Goal: Use online tool/utility: Utilize a website feature to perform a specific function

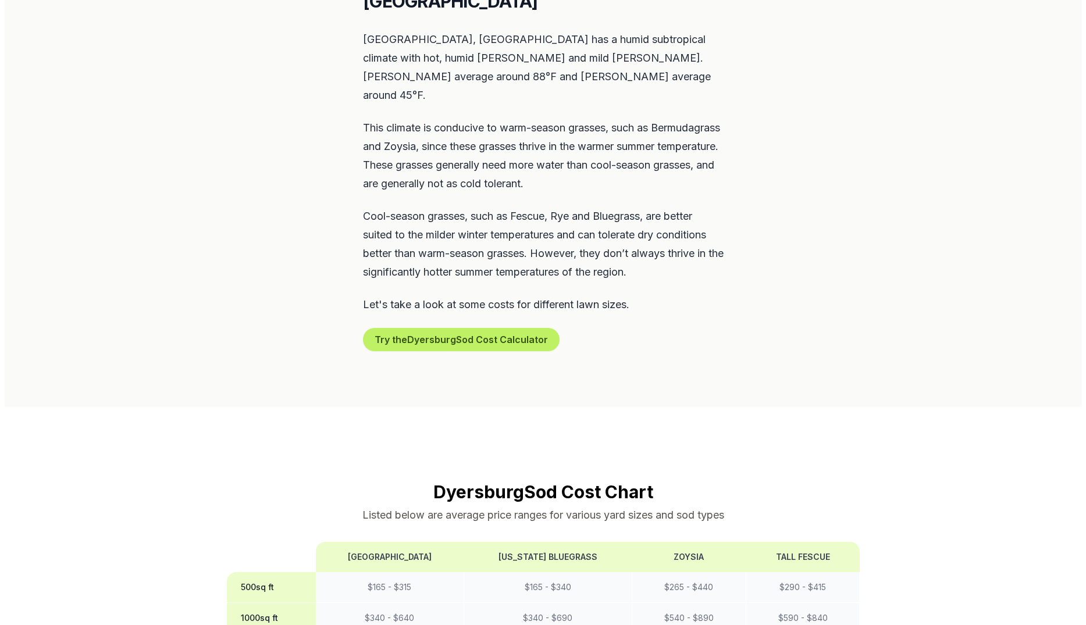
scroll to position [620, 0]
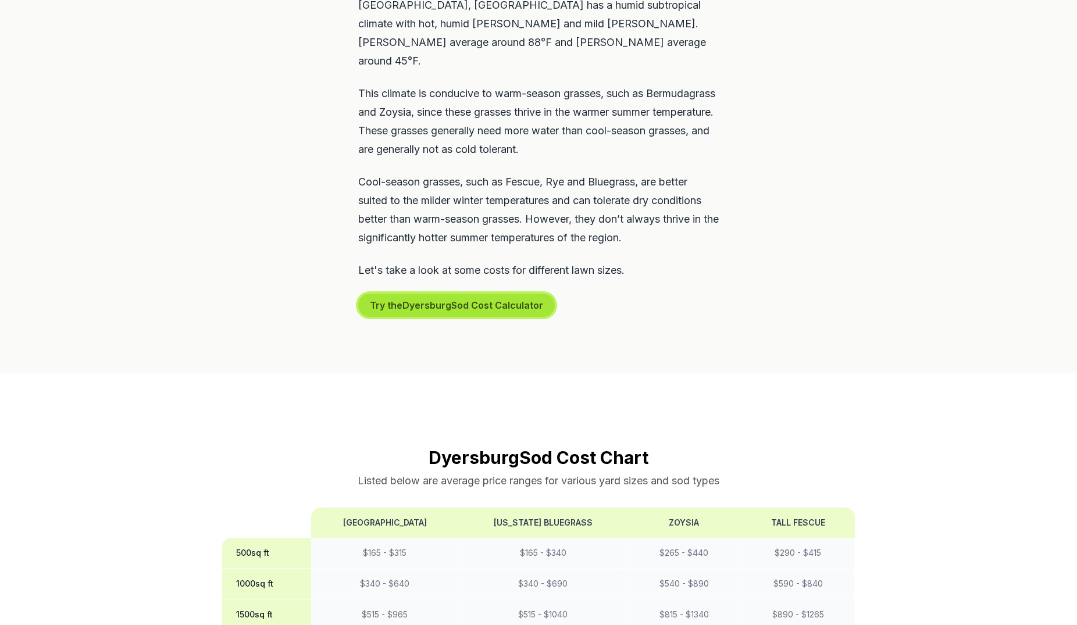
click at [491, 294] on button "Try the Dyersburg Sod Cost Calculator" at bounding box center [456, 305] width 197 height 23
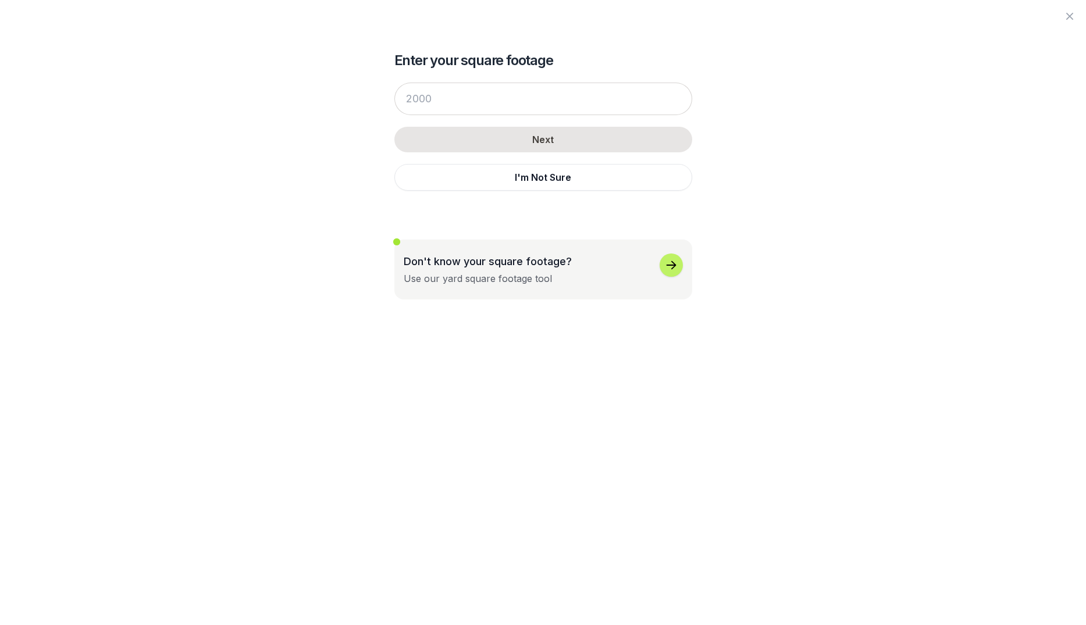
click at [659, 265] on div "button" at bounding box center [670, 265] width 23 height 23
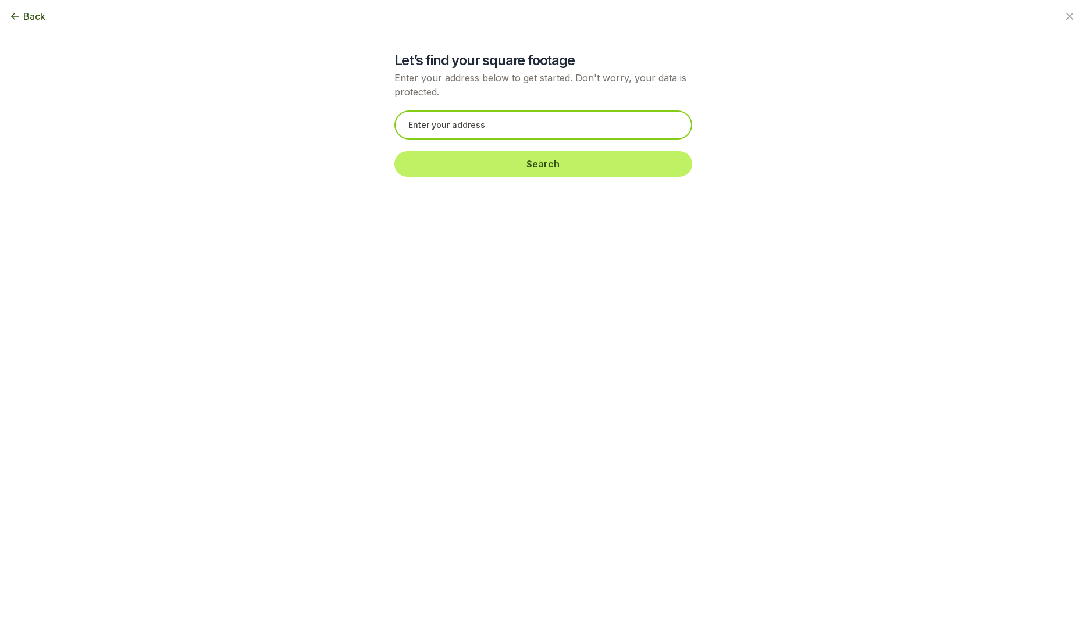
click at [595, 126] on input "text" at bounding box center [543, 124] width 298 height 29
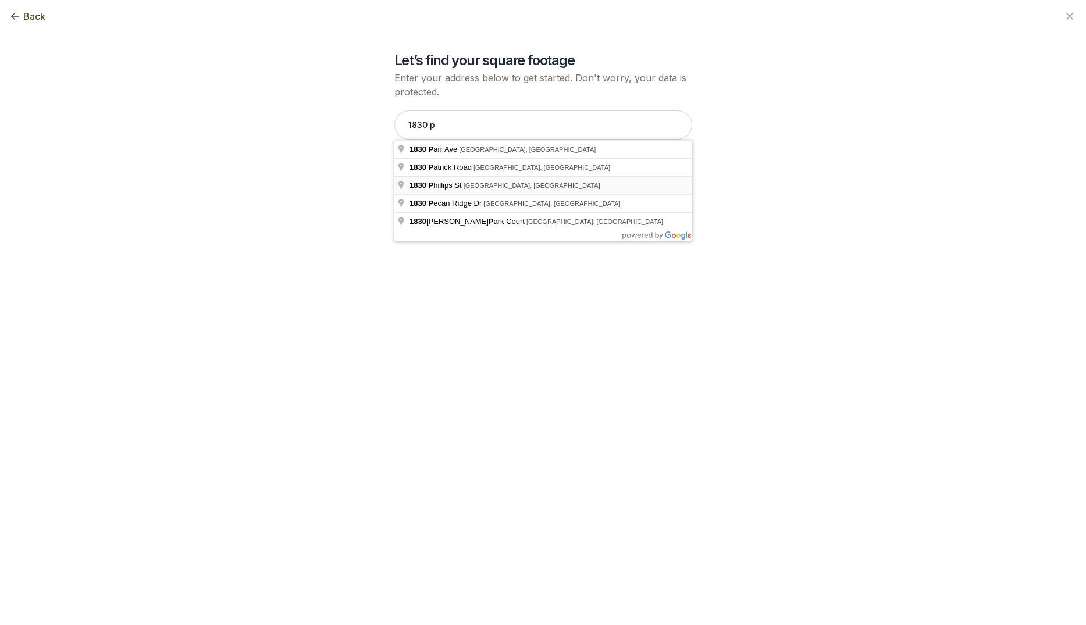
type input "[STREET_ADDRESS][PERSON_NAME]"
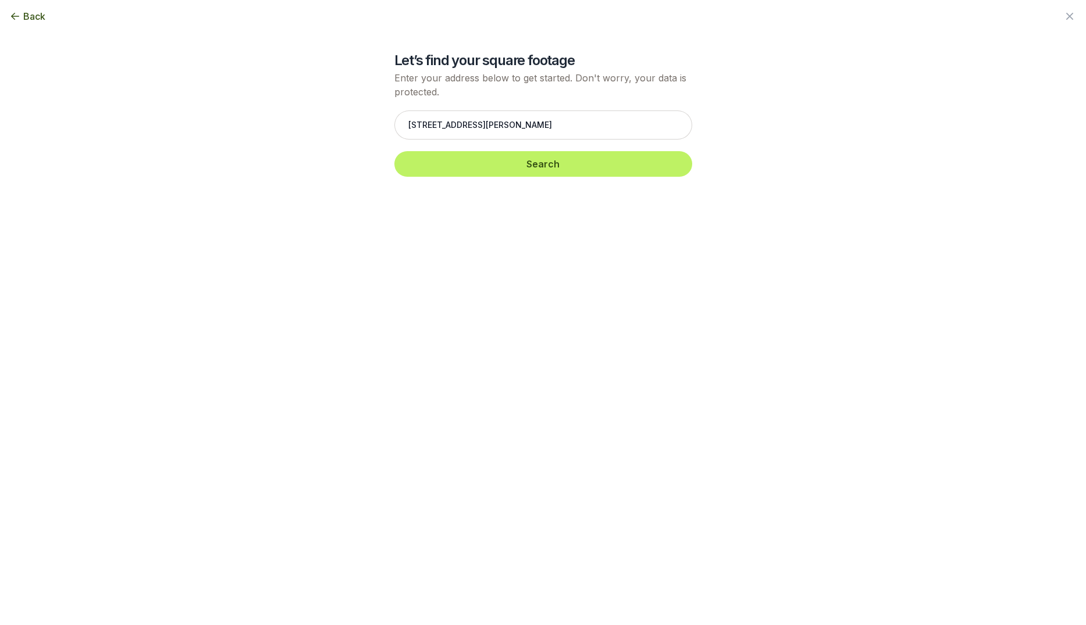
click at [500, 179] on div "[STREET_ADDRESS][PERSON_NAME] Search" at bounding box center [543, 144] width 298 height 90
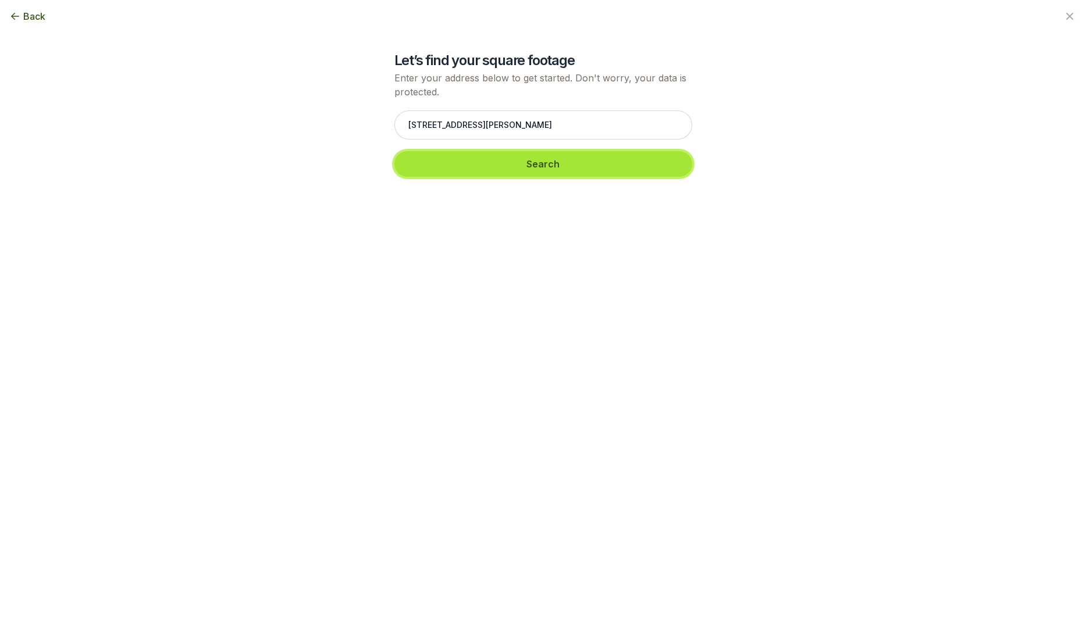
click at [508, 172] on button "Search" at bounding box center [543, 164] width 298 height 26
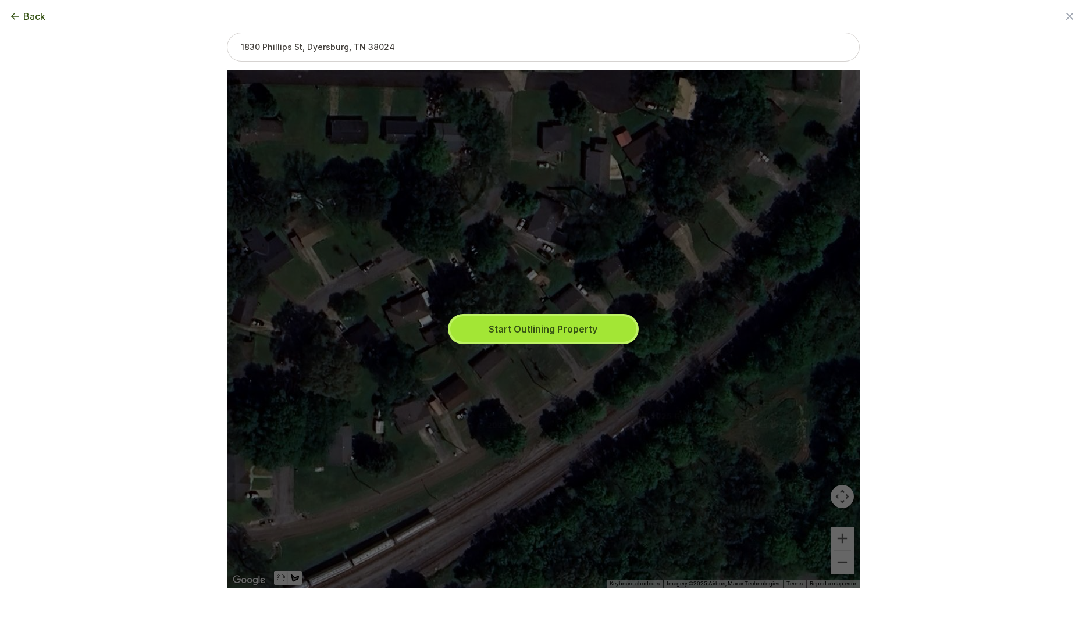
click at [525, 325] on button "Start Outlining Property" at bounding box center [543, 329] width 186 height 26
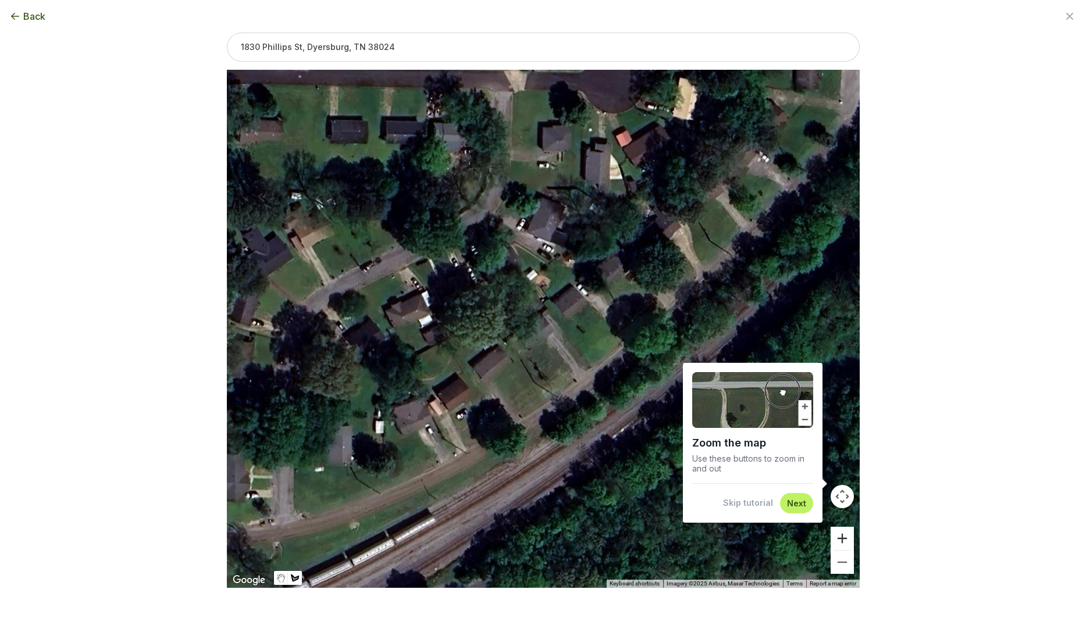
click at [844, 542] on button "Zoom in" at bounding box center [841, 538] width 23 height 23
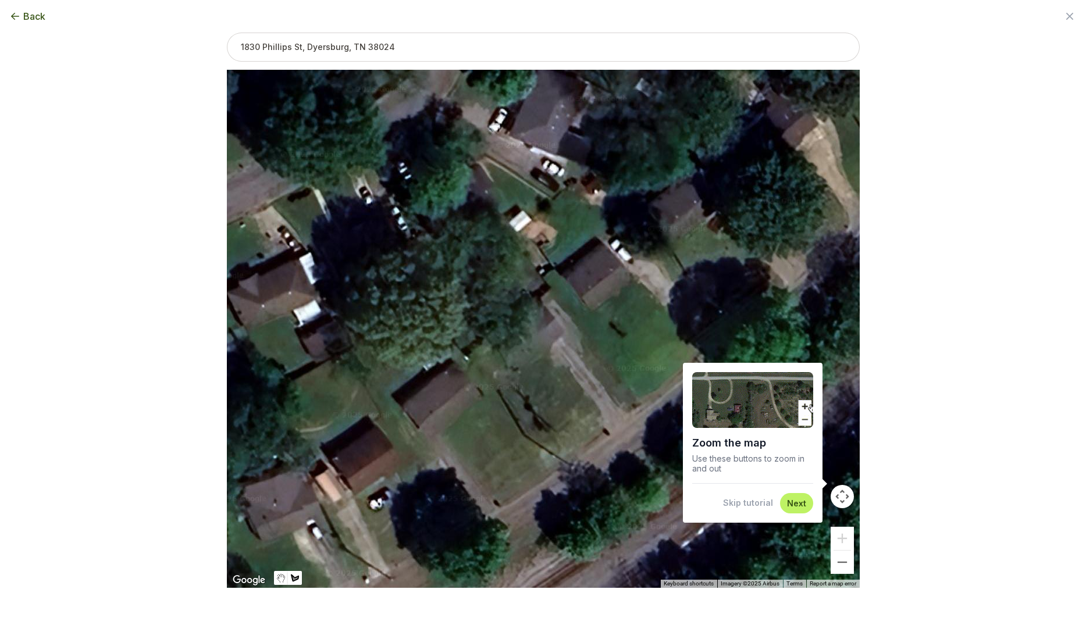
click at [545, 287] on div at bounding box center [543, 329] width 633 height 518
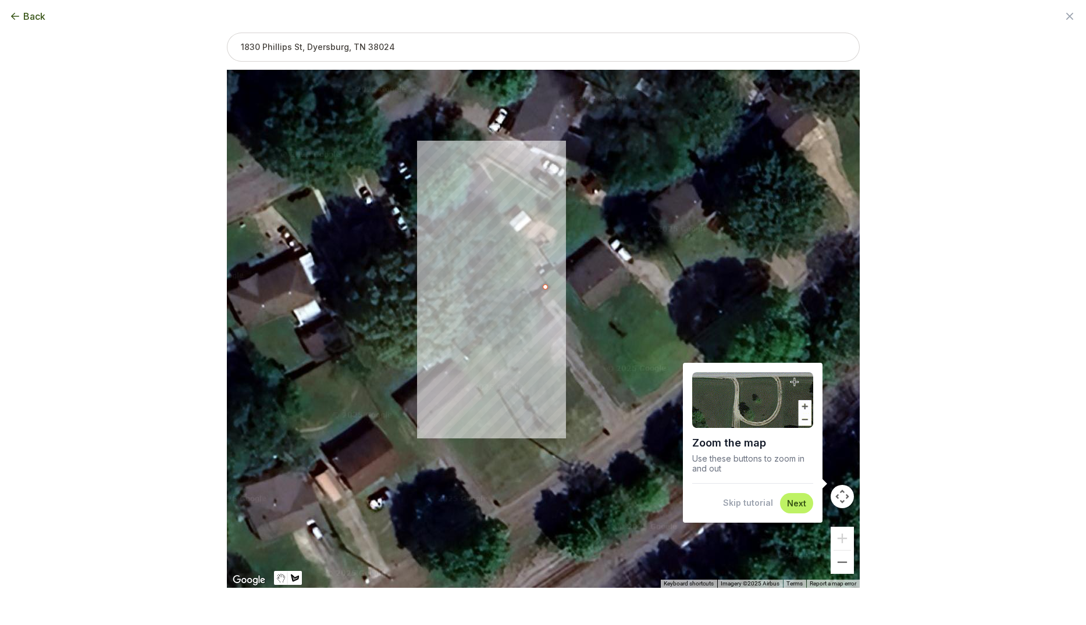
click at [521, 252] on div at bounding box center [543, 329] width 633 height 518
click at [497, 270] on div at bounding box center [543, 329] width 633 height 518
click at [485, 252] on div at bounding box center [543, 329] width 633 height 518
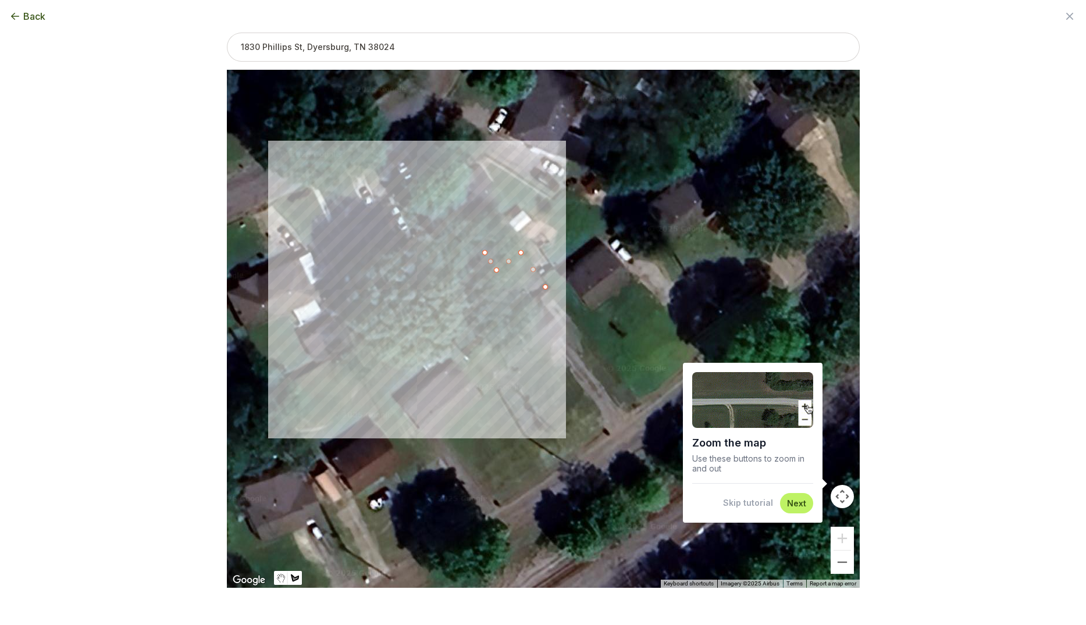
click at [419, 300] on div at bounding box center [543, 329] width 633 height 518
click at [466, 358] on div at bounding box center [543, 329] width 633 height 518
click at [488, 338] on div at bounding box center [543, 329] width 633 height 518
click at [477, 325] on div at bounding box center [543, 329] width 633 height 518
click at [490, 313] on div at bounding box center [543, 329] width 633 height 518
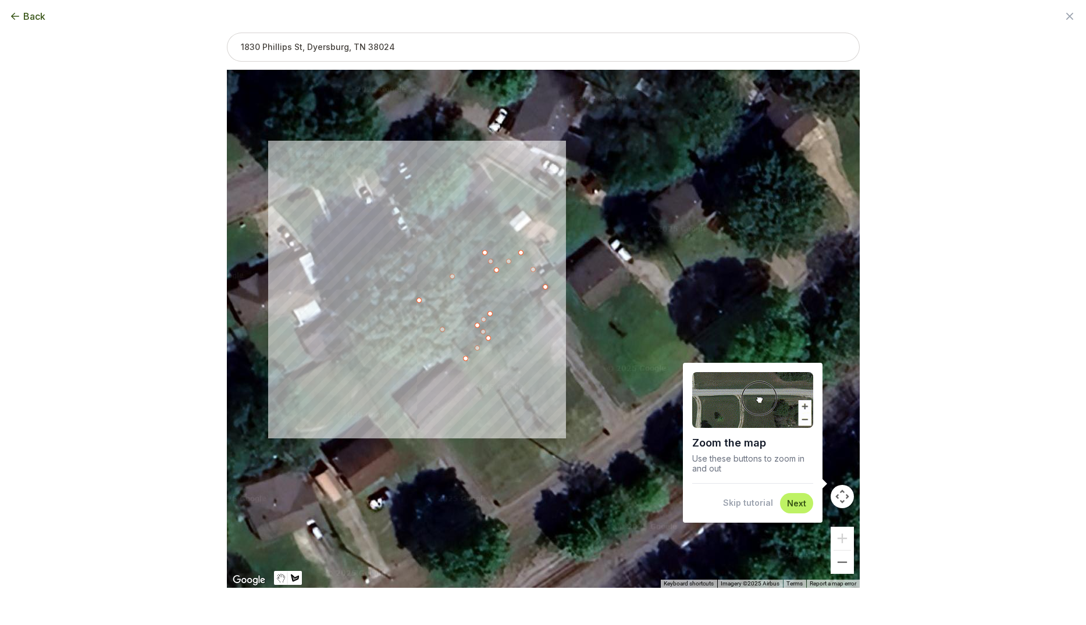
click at [498, 326] on div at bounding box center [543, 329] width 633 height 518
click at [545, 285] on div at bounding box center [543, 329] width 633 height 518
type input "3024"
click at [797, 506] on button "Next" at bounding box center [796, 503] width 19 height 11
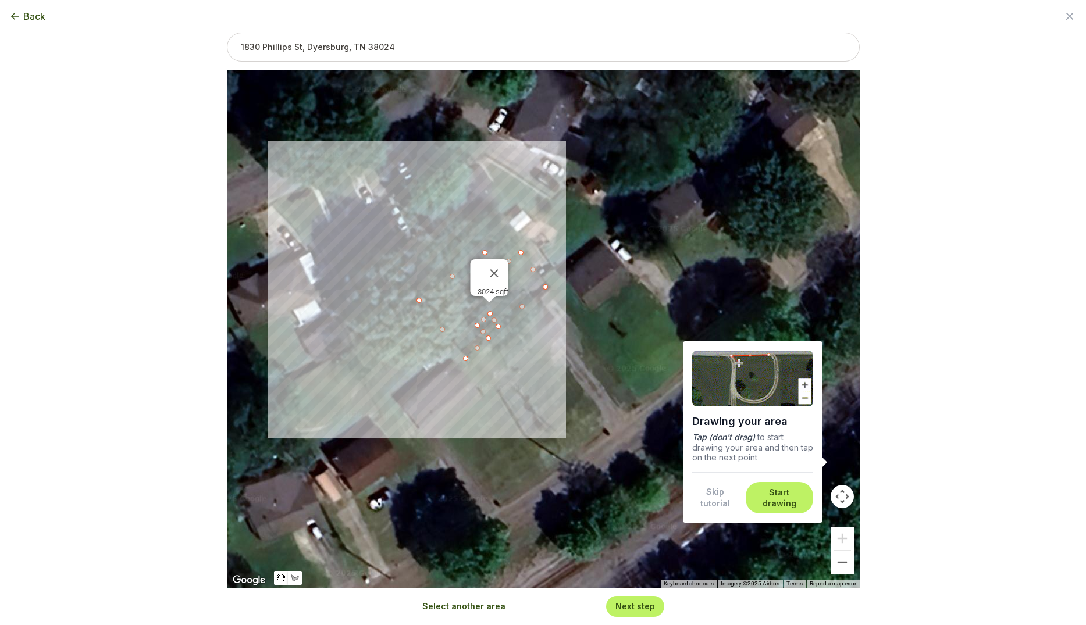
click at [797, 506] on button "Start drawing" at bounding box center [778, 498] width 53 height 23
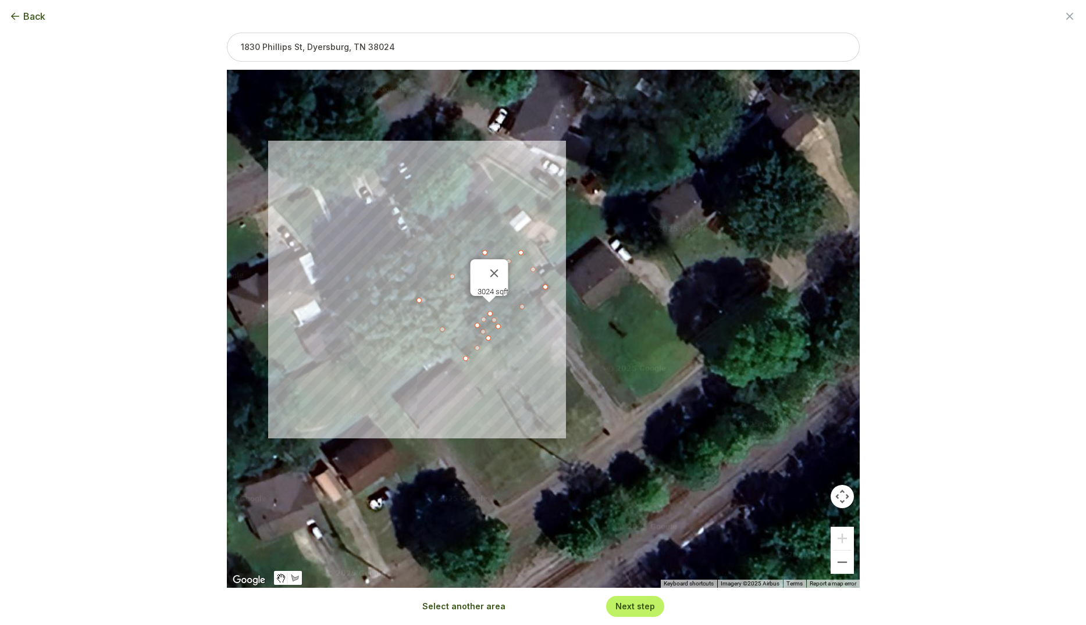
click at [642, 600] on div "Next step" at bounding box center [635, 606] width 58 height 20
click at [627, 606] on button "Next step" at bounding box center [635, 606] width 40 height 11
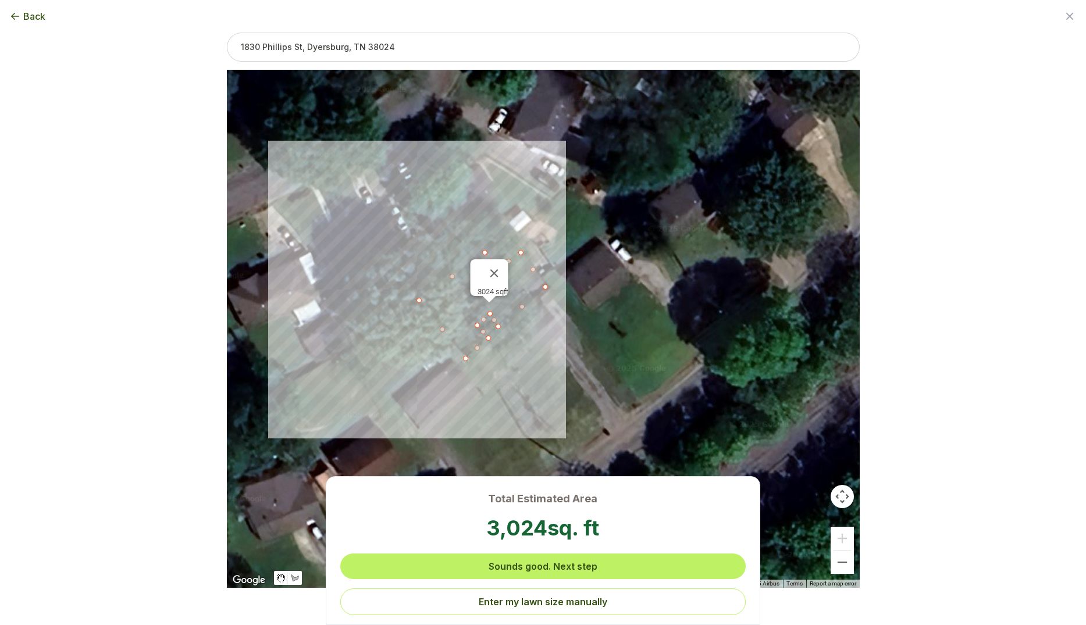
scroll to position [0, 0]
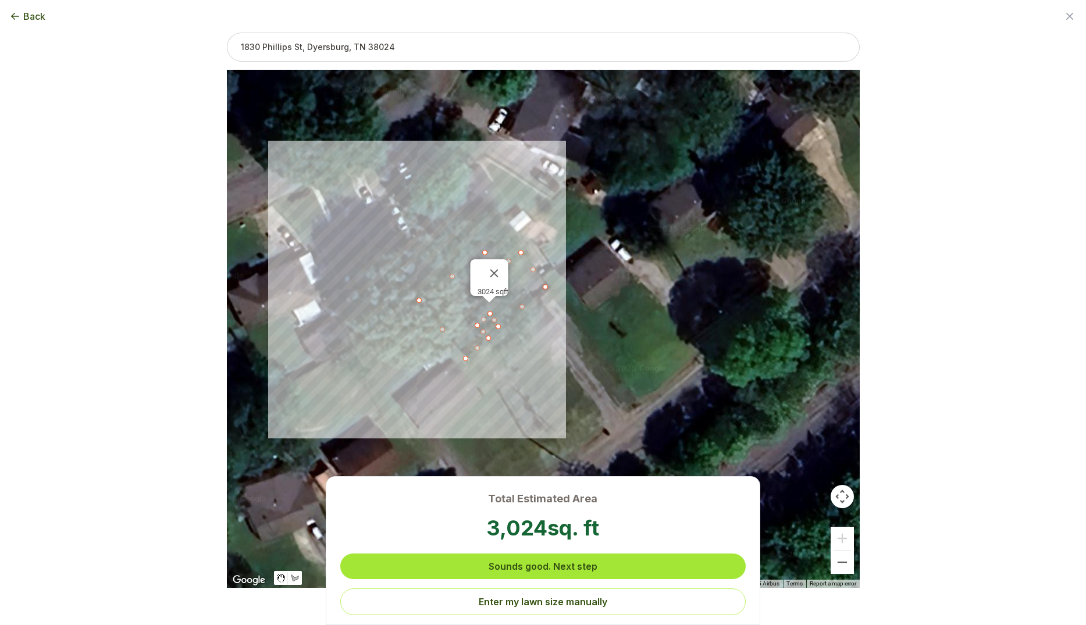
click at [627, 578] on button "Sounds good. Next step" at bounding box center [542, 567] width 405 height 26
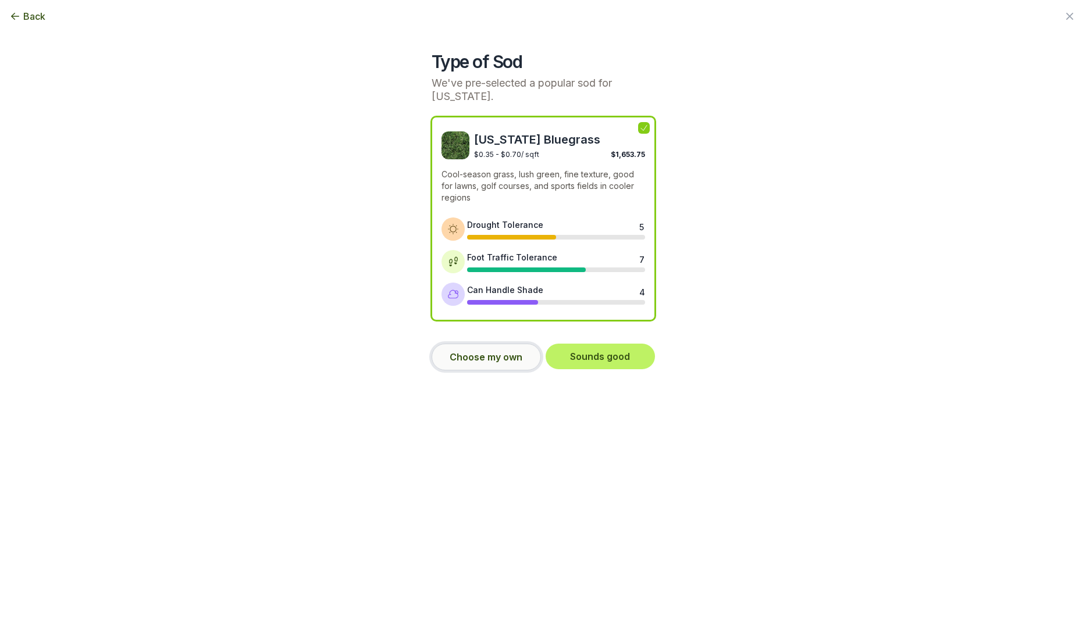
click at [462, 356] on button "Choose my own" at bounding box center [485, 357] width 109 height 27
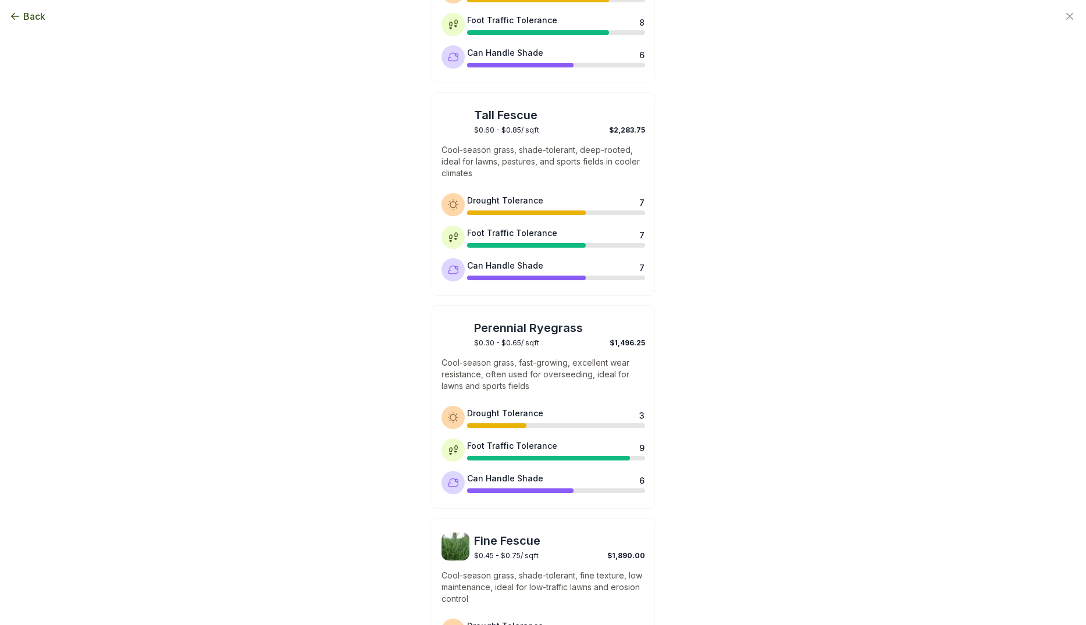
scroll to position [639, 0]
click at [551, 174] on p "Cool-season grass, shade-tolerant, deep-rooted, ideal for lawns, pastures, and …" at bounding box center [543, 162] width 204 height 35
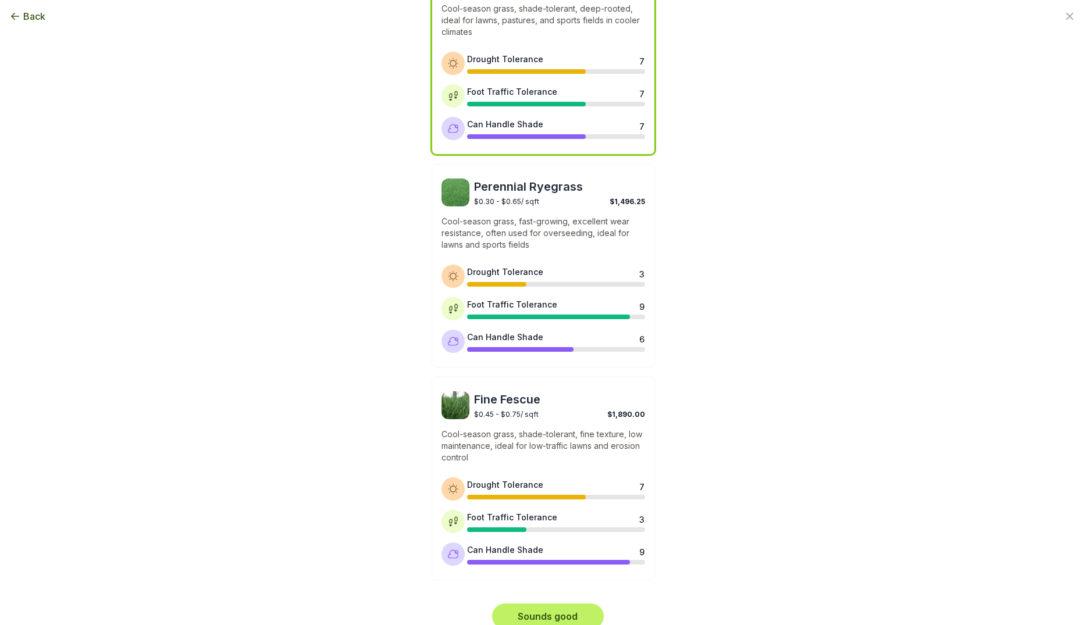
scroll to position [794, 0]
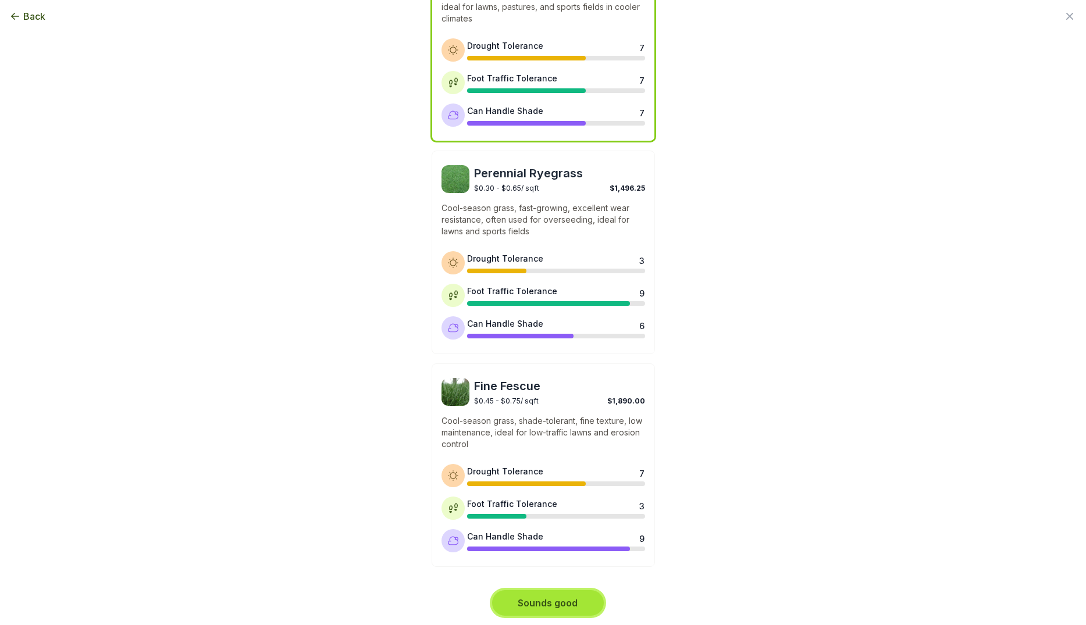
click at [553, 593] on button "Sounds good" at bounding box center [548, 603] width 112 height 26
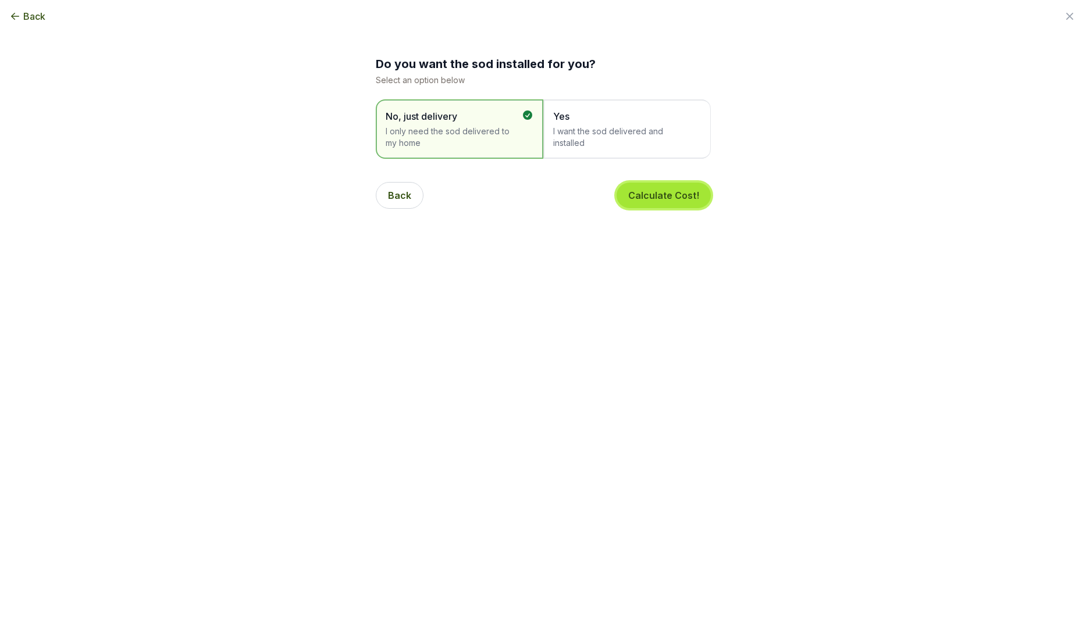
click at [641, 202] on button "Calculate Cost!" at bounding box center [663, 196] width 94 height 26
